Goal: Task Accomplishment & Management: Manage account settings

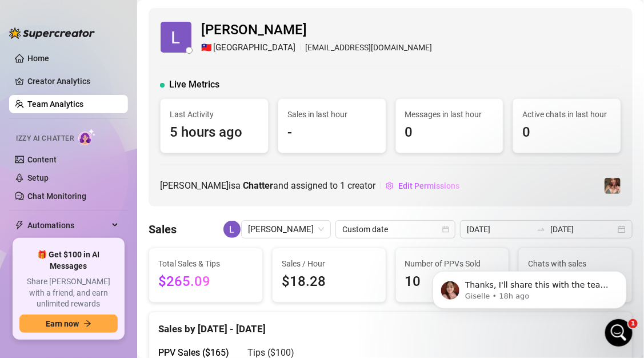
scroll to position [61, 0]
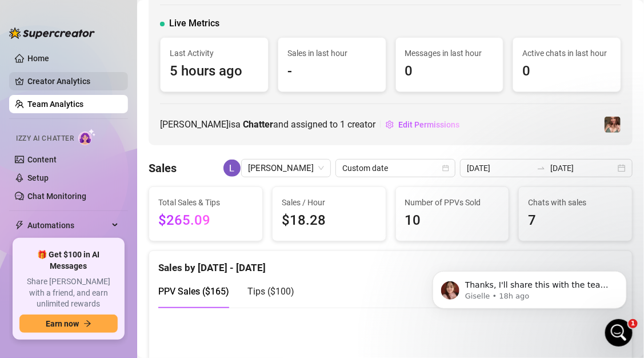
click at [59, 78] on link "Creator Analytics" at bounding box center [72, 81] width 91 height 18
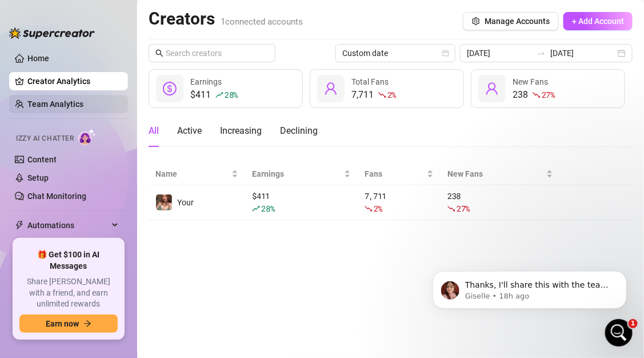
click at [67, 109] on link "Team Analytics" at bounding box center [55, 103] width 56 height 9
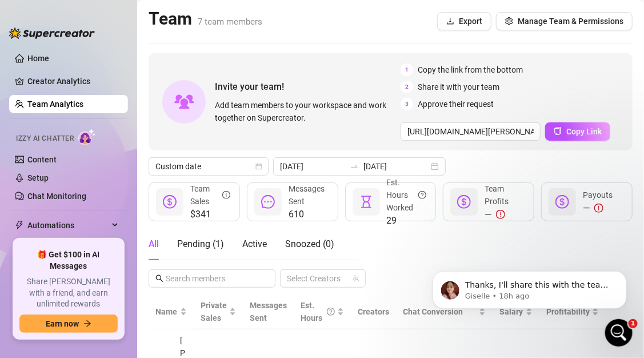
scroll to position [13, 0]
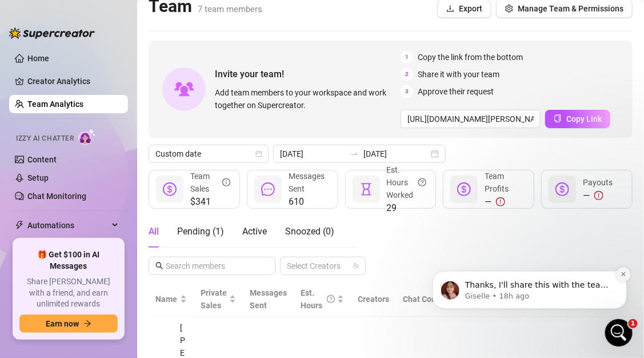
click at [621, 274] on icon "Dismiss notification" at bounding box center [623, 273] width 6 height 6
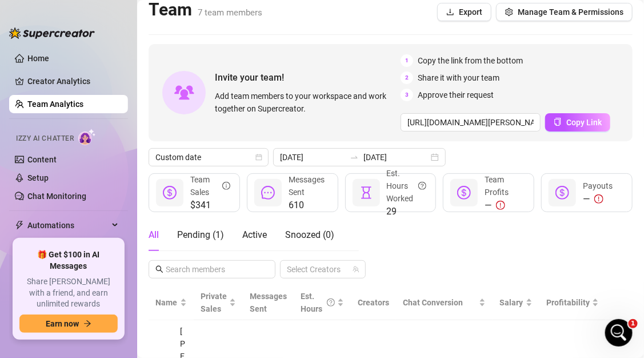
scroll to position [6, 0]
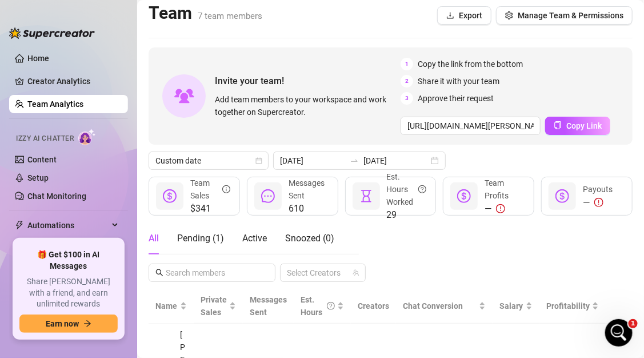
click at [158, 259] on div "All Pending ( 1 ) Active Snoozed ( 0 )" at bounding box center [254, 242] width 210 height 41
click at [182, 245] on div "Pending ( 1 )" at bounding box center [200, 238] width 47 height 32
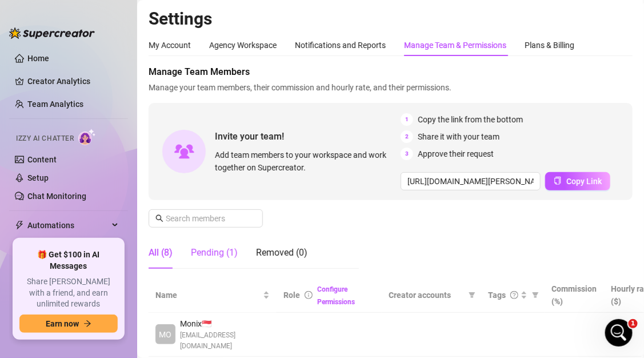
click at [211, 257] on div "Pending (1)" at bounding box center [214, 253] width 47 height 14
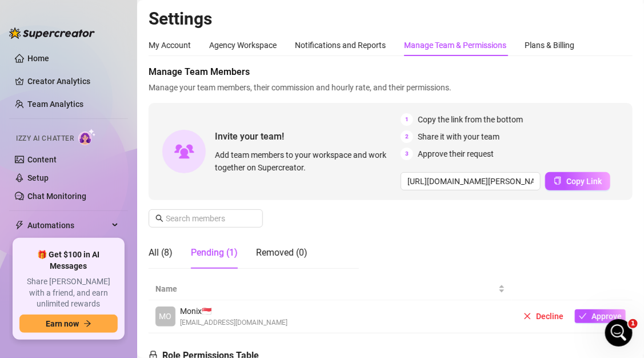
scroll to position [125, 0]
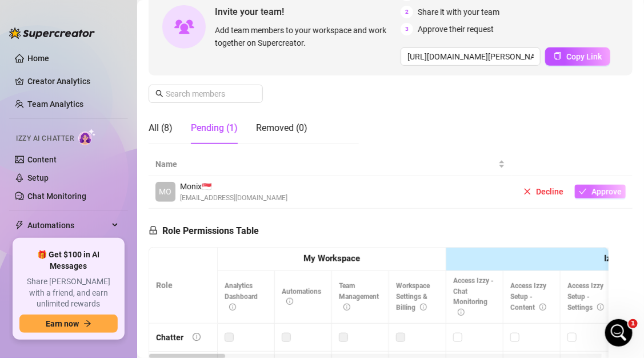
click at [598, 191] on span "Approve" at bounding box center [606, 191] width 30 height 9
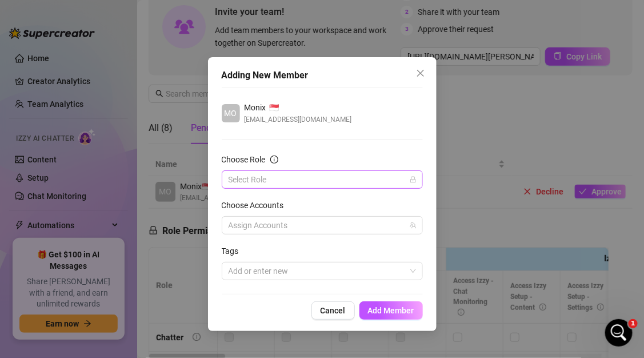
click at [326, 185] on input "Choose Role" at bounding box center [317, 179] width 177 height 17
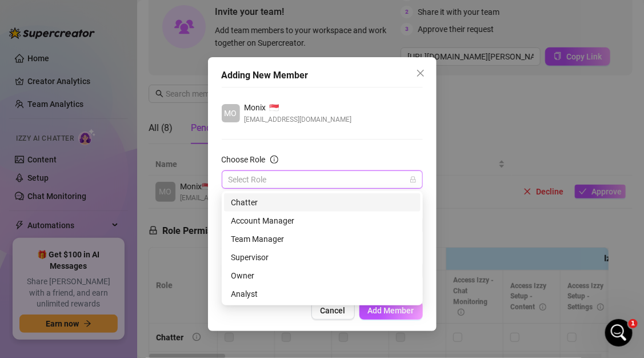
click at [291, 196] on div "Chatter" at bounding box center [322, 202] width 183 height 13
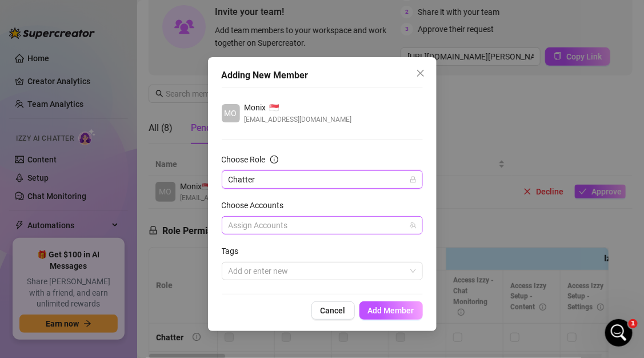
click at [275, 223] on div at bounding box center [316, 225] width 185 height 16
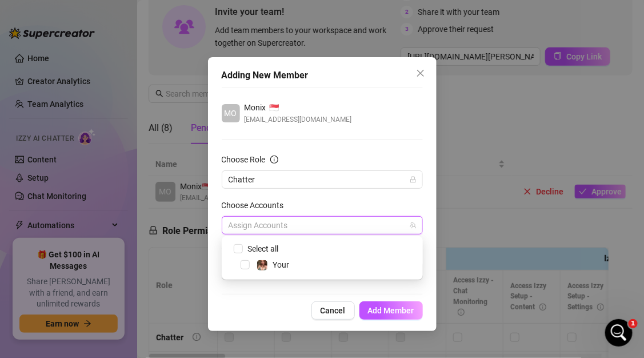
click at [290, 255] on div "Select all" at bounding box center [322, 249] width 195 height 14
click at [289, 264] on span "Your" at bounding box center [281, 264] width 17 height 9
checkbox input "true"
click at [390, 318] on button "Add Member" at bounding box center [390, 310] width 63 height 18
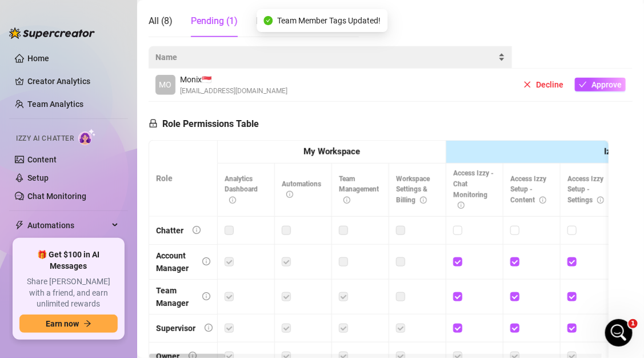
scroll to position [95, 0]
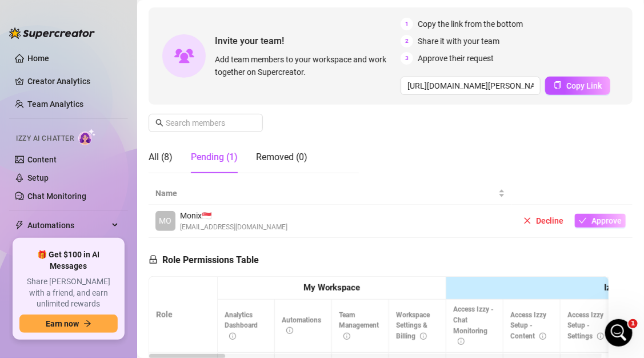
click at [610, 226] on button "Approve" at bounding box center [600, 221] width 51 height 14
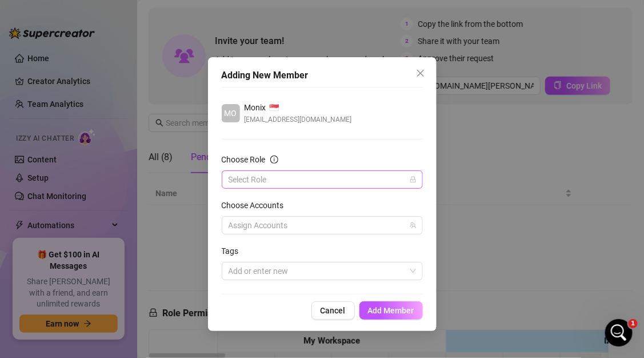
click at [380, 182] on input "Choose Role" at bounding box center [317, 179] width 177 height 17
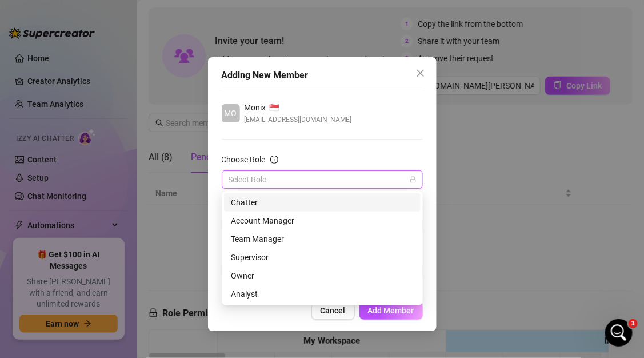
click at [336, 207] on div "Chatter" at bounding box center [322, 202] width 183 height 13
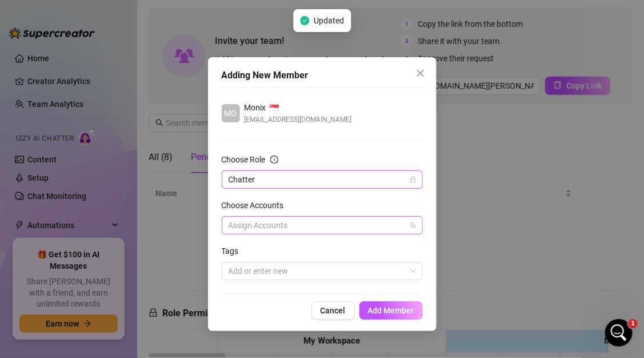
click at [348, 233] on div "Assign Accounts" at bounding box center [322, 225] width 201 height 18
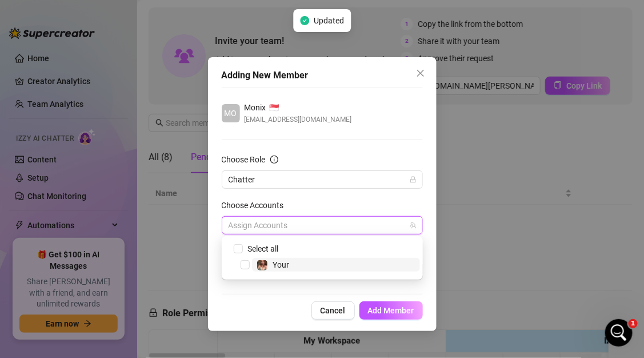
click at [326, 262] on span "Your" at bounding box center [336, 265] width 168 height 14
checkbox input "true"
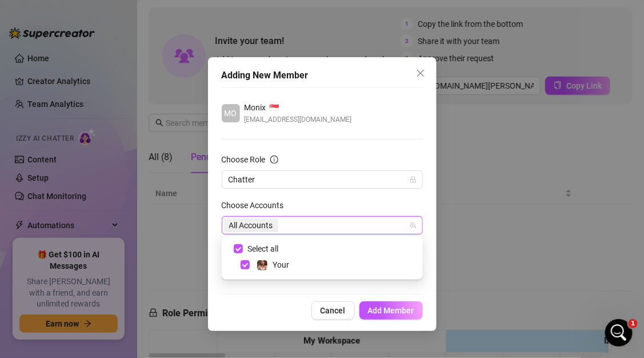
click at [389, 300] on div "Adding New Member MO Monix 🇸🇬 [EMAIL_ADDRESS][DOMAIN_NAME] Choose Role Chatter …" at bounding box center [322, 194] width 229 height 274
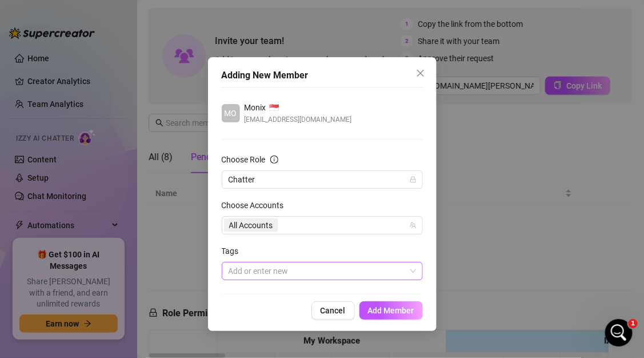
click at [395, 272] on div at bounding box center [316, 271] width 185 height 16
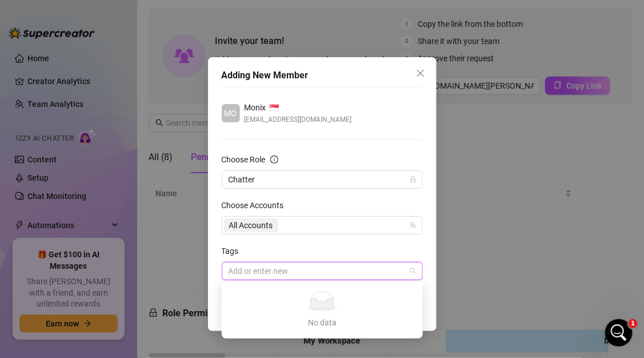
click at [406, 245] on div "Tags" at bounding box center [322, 253] width 201 height 17
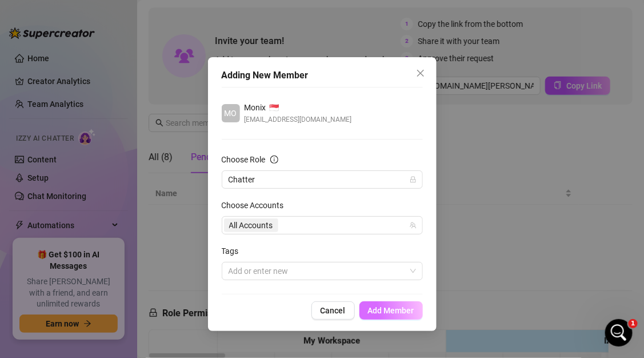
click at [397, 301] on button "Add Member" at bounding box center [390, 310] width 63 height 18
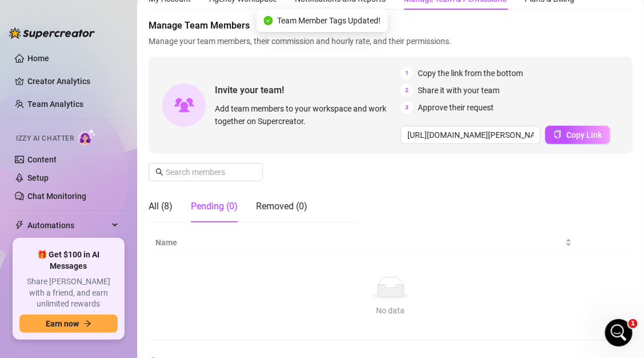
scroll to position [0, 0]
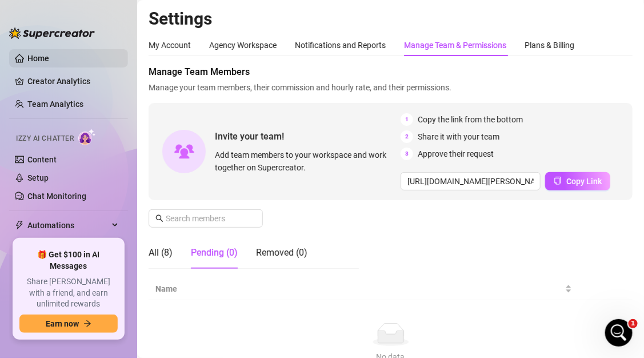
click at [27, 54] on link "Home" at bounding box center [38, 58] width 22 height 9
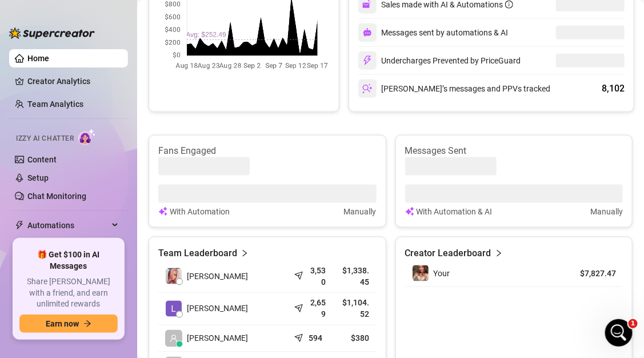
scroll to position [322, 0]
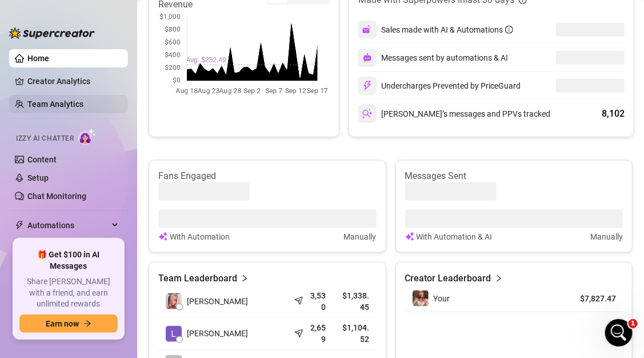
click at [37, 105] on link "Team Analytics" at bounding box center [55, 103] width 56 height 9
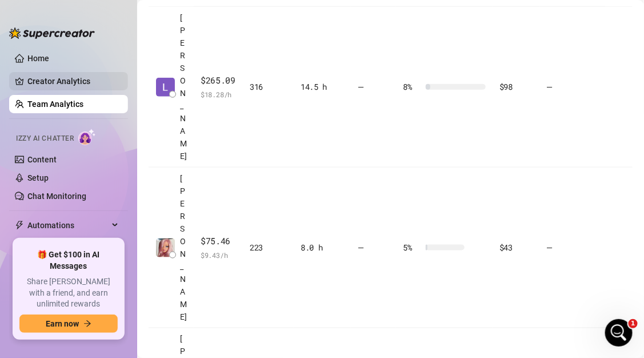
click at [47, 81] on link "Creator Analytics" at bounding box center [72, 81] width 91 height 18
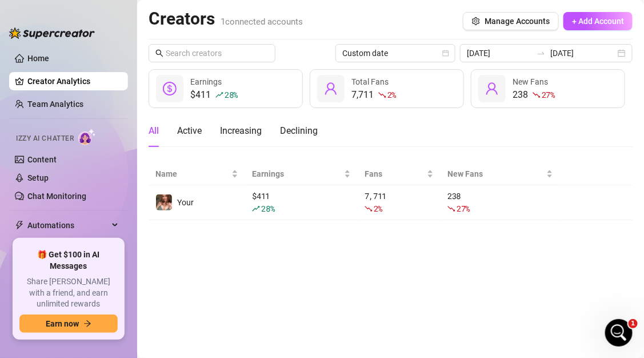
click at [39, 91] on ul "Home Creator Analytics Team Analytics Izzy AI Chatter Content Setup Chat Monito…" at bounding box center [68, 140] width 119 height 190
click at [40, 100] on link "Team Analytics" at bounding box center [55, 103] width 56 height 9
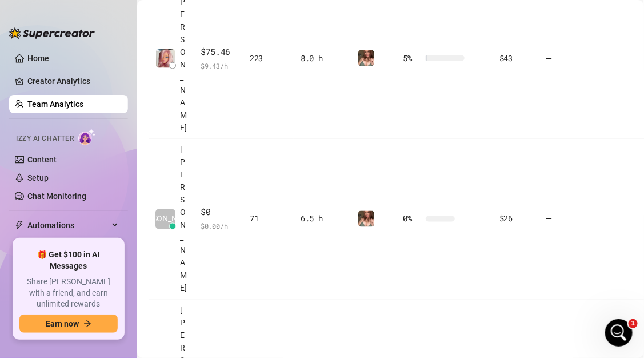
scroll to position [502, 0]
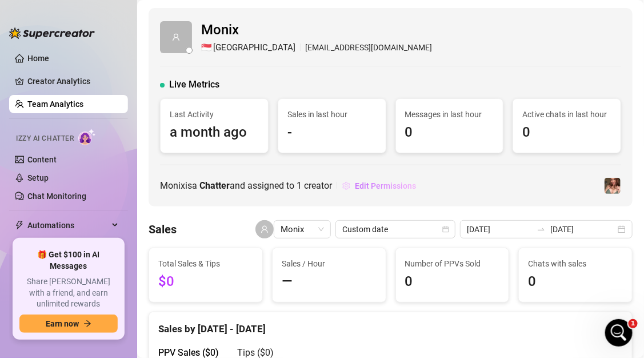
click at [374, 181] on span "Edit Permissions" at bounding box center [385, 185] width 61 height 9
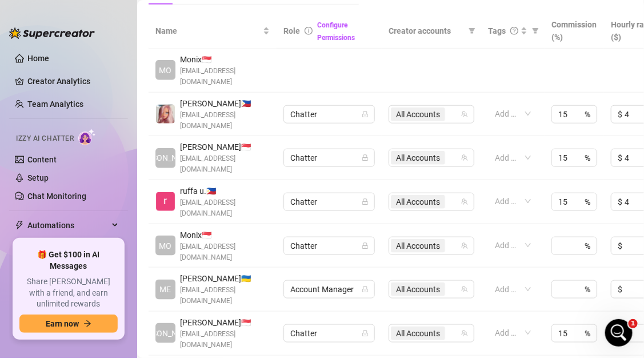
scroll to position [234, 0]
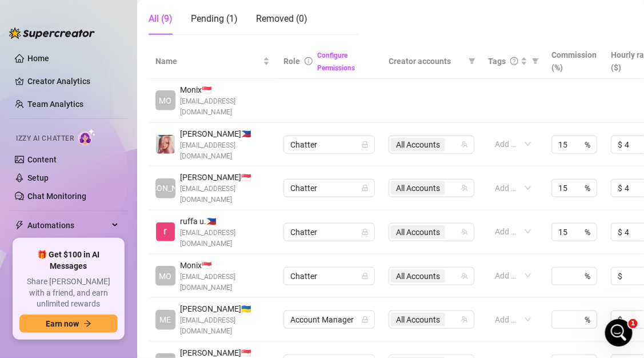
click at [383, 103] on td at bounding box center [431, 101] width 99 height 44
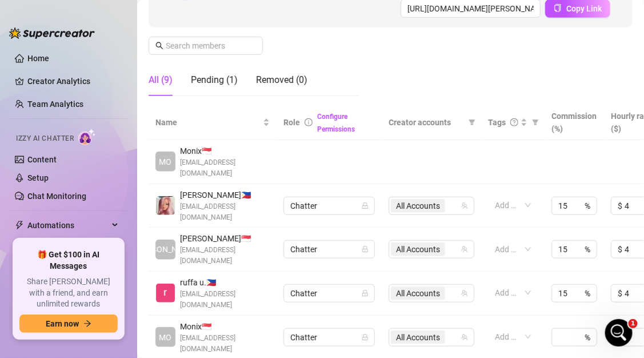
scroll to position [171, 0]
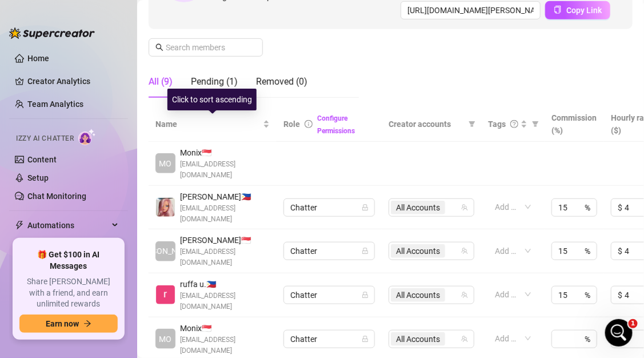
click at [70, 118] on li at bounding box center [68, 118] width 119 height 1
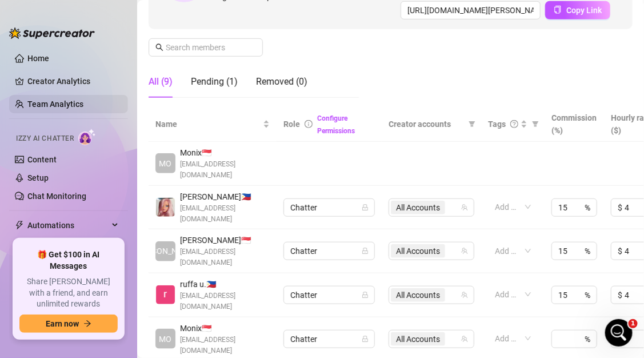
click at [70, 109] on link "Team Analytics" at bounding box center [55, 103] width 56 height 9
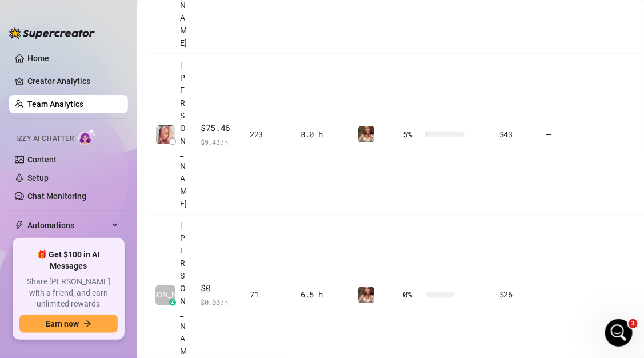
scroll to position [435, 39]
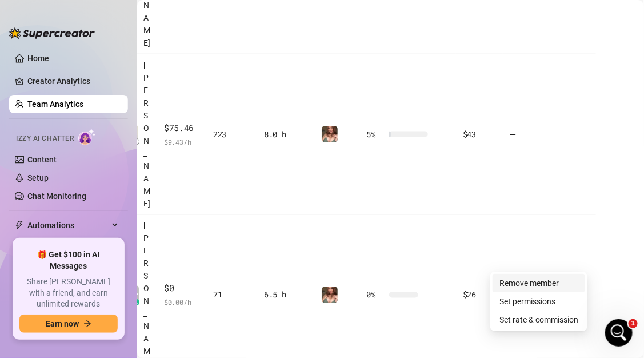
click at [546, 281] on link "Remove member" at bounding box center [528, 282] width 59 height 9
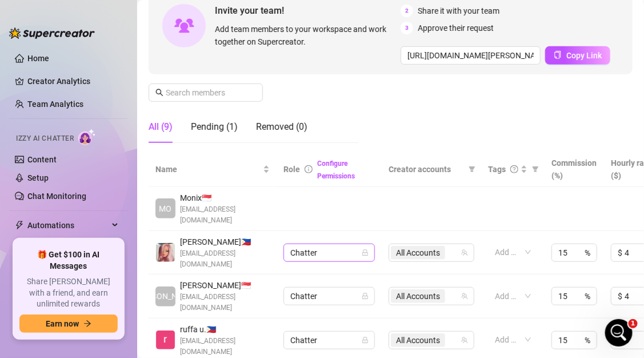
scroll to position [126, 144]
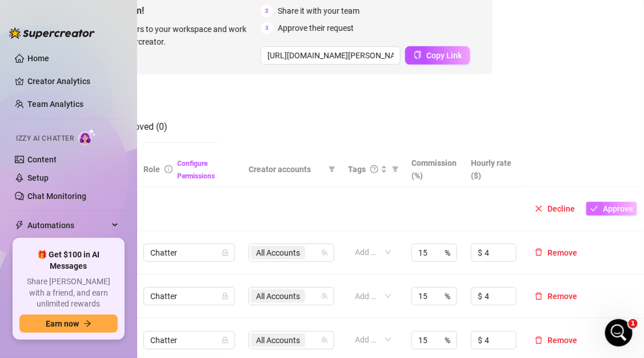
click at [610, 205] on span "Approve" at bounding box center [618, 208] width 30 height 9
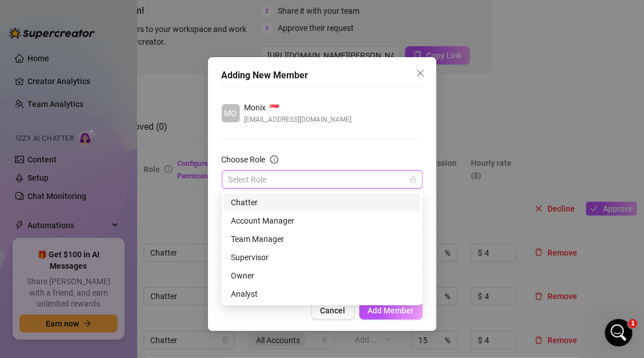
click at [322, 184] on input "Choose Role" at bounding box center [317, 179] width 177 height 17
click at [342, 199] on div "Chatter" at bounding box center [322, 202] width 183 height 13
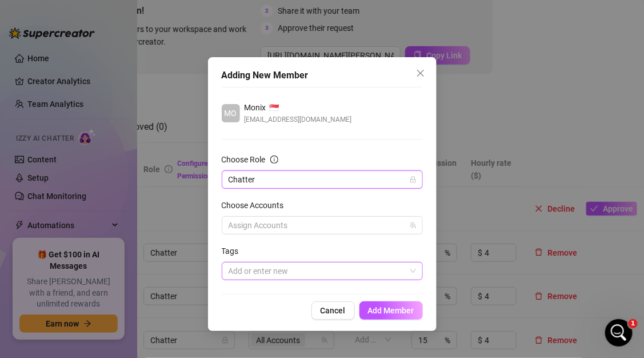
click at [291, 266] on div at bounding box center [316, 271] width 185 height 16
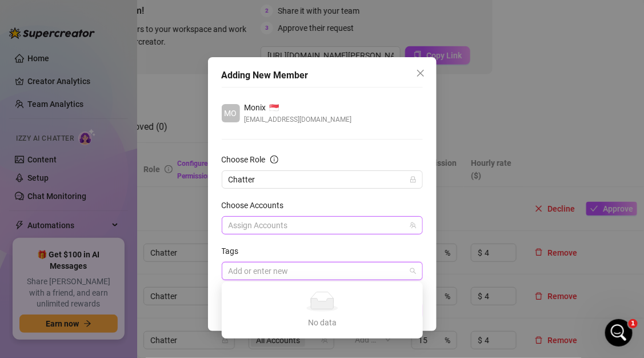
click at [310, 234] on div "Assign Accounts" at bounding box center [322, 225] width 201 height 18
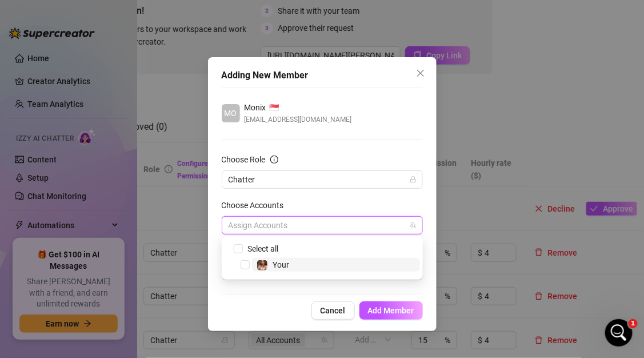
click at [319, 227] on div at bounding box center [316, 225] width 185 height 16
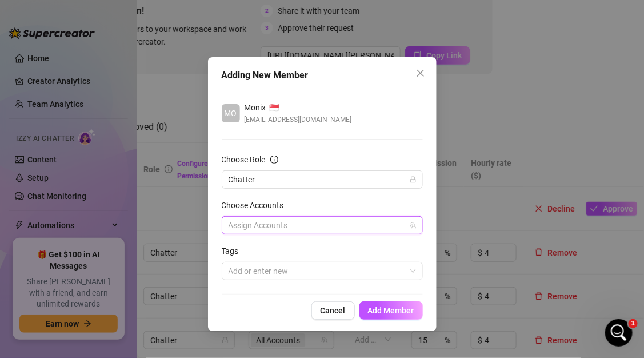
click at [312, 226] on div at bounding box center [316, 225] width 185 height 16
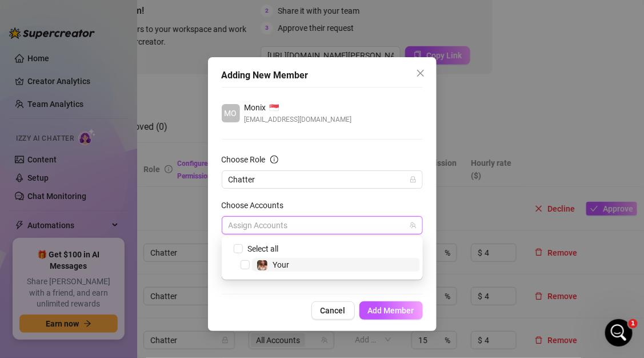
click at [311, 263] on span "Your" at bounding box center [336, 265] width 168 height 14
checkbox input "true"
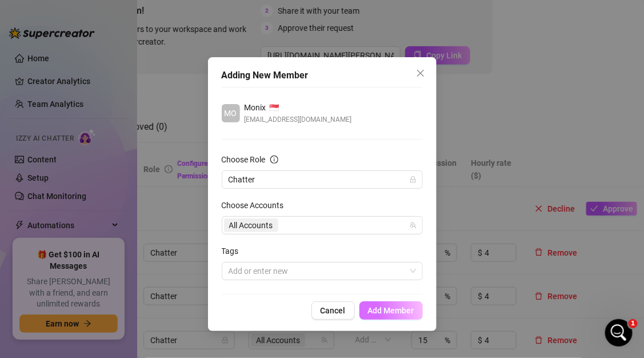
click at [396, 310] on span "Add Member" at bounding box center [391, 310] width 46 height 9
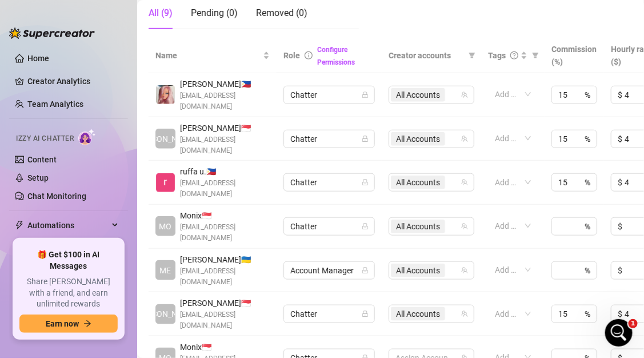
scroll to position [239, 0]
click at [563, 218] on input at bounding box center [563, 226] width 11 height 17
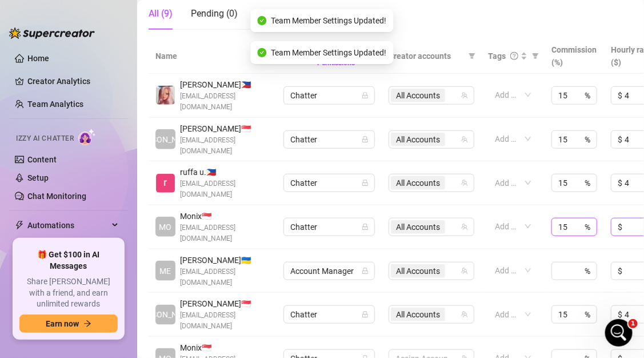
type input "15"
click at [628, 218] on input at bounding box center [639, 226] width 31 height 17
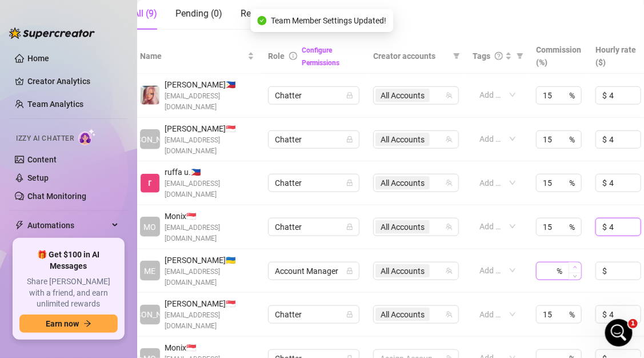
scroll to position [239, 13]
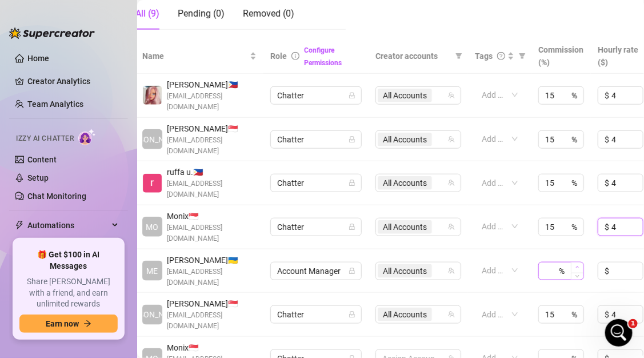
type input "4"
